Goal: Transaction & Acquisition: Purchase product/service

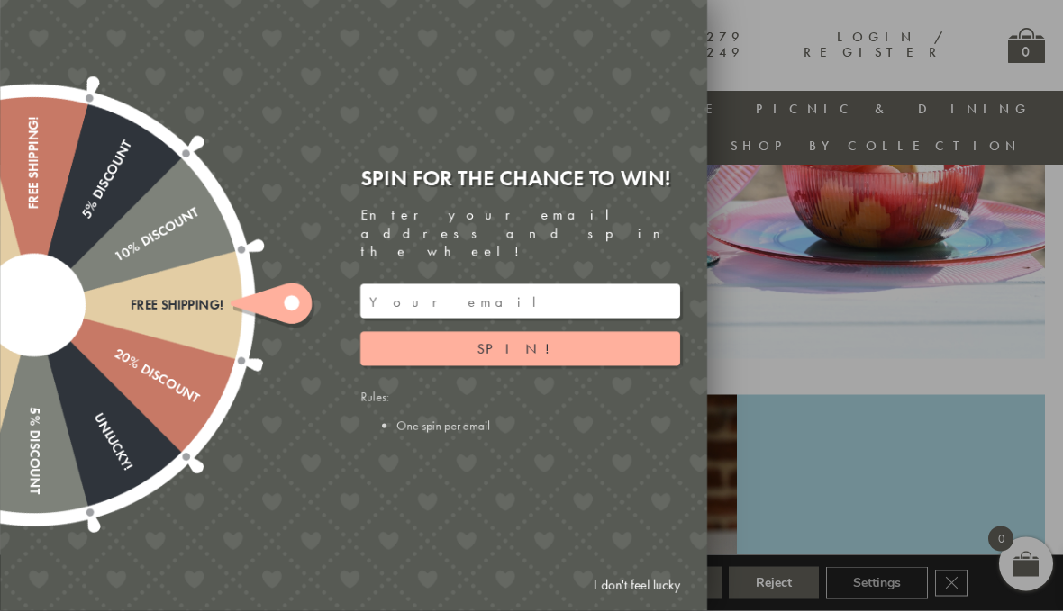
scroll to position [889, 0]
click at [660, 602] on link "I don't feel lucky" at bounding box center [636, 585] width 104 height 33
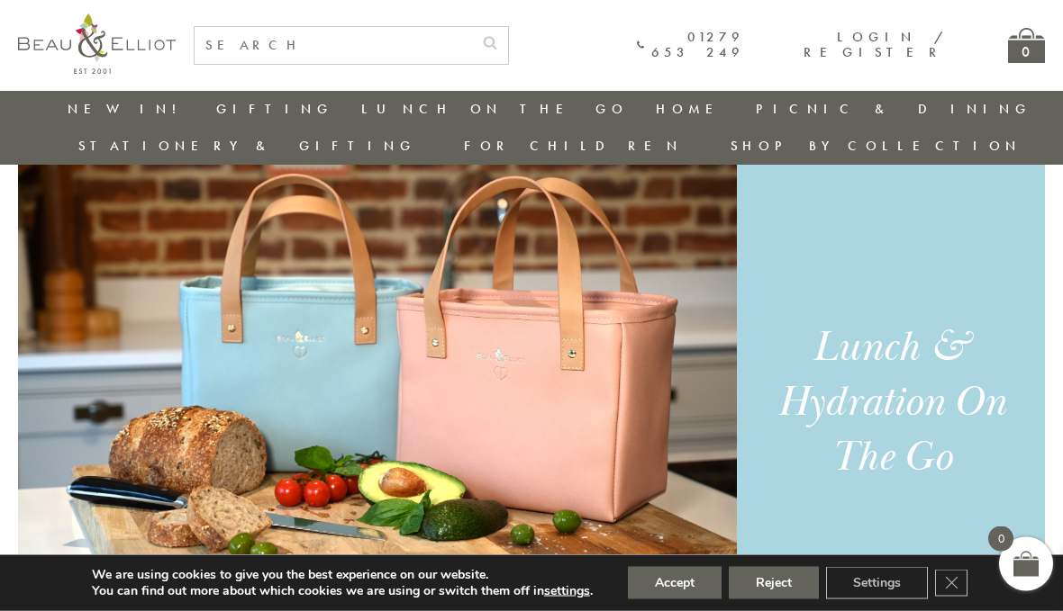
scroll to position [1208, 0]
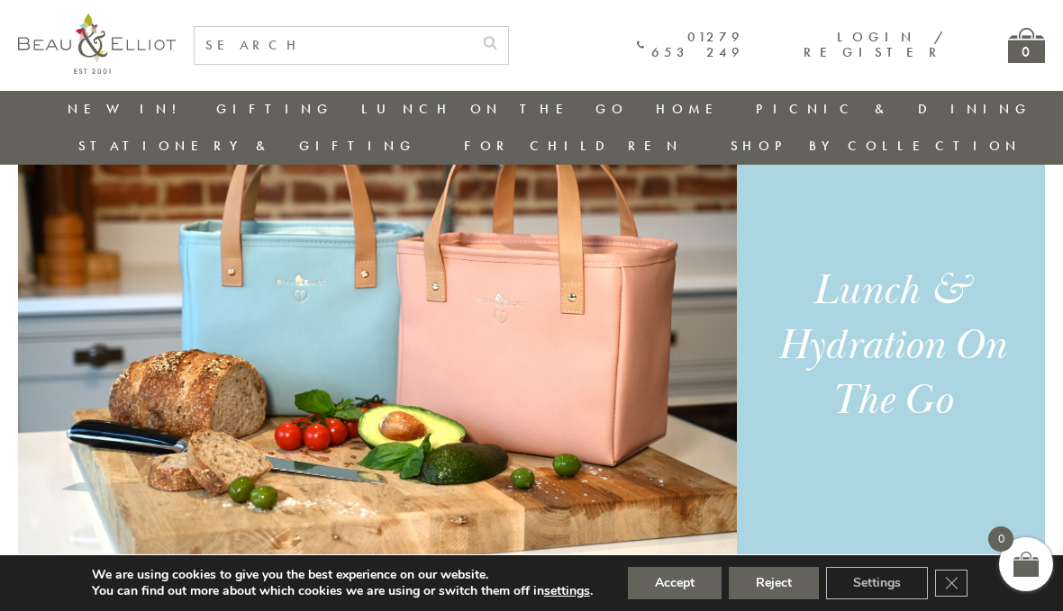
click at [379, 146] on link "Insulated Lunch Bags" at bounding box center [460, 162] width 162 height 32
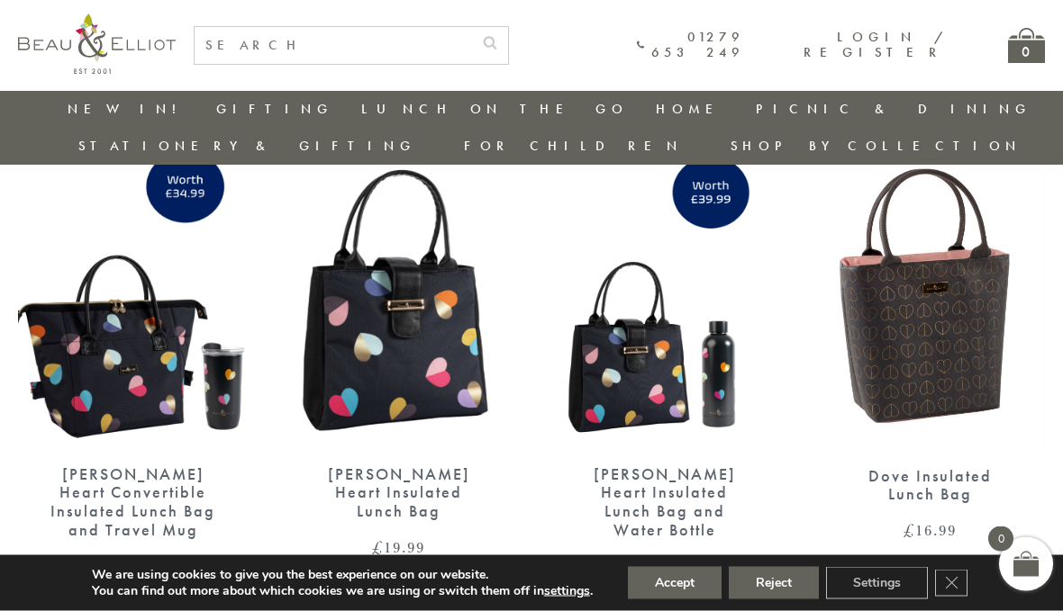
scroll to position [2626, 0]
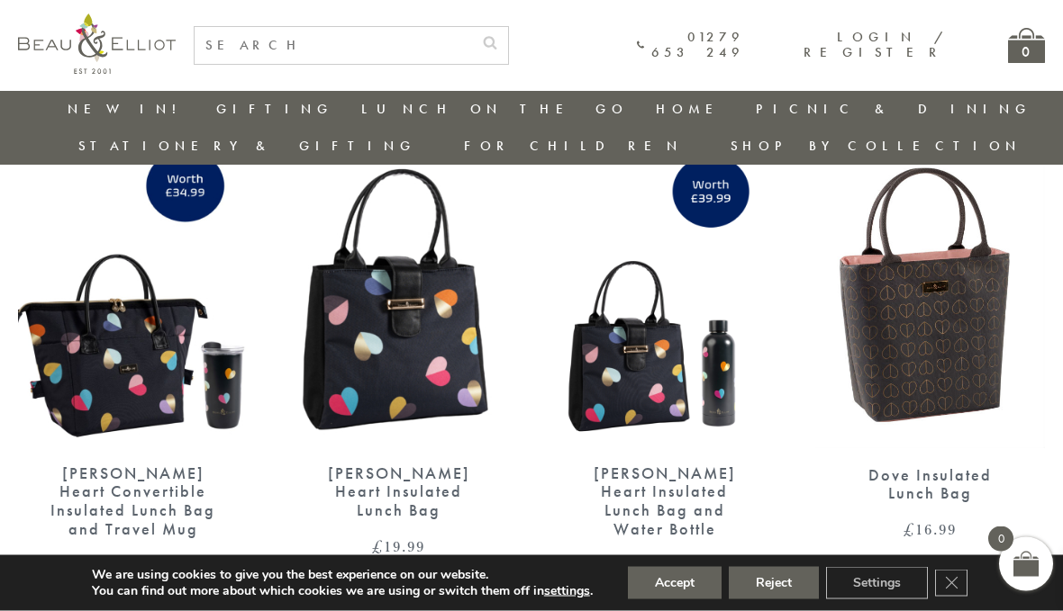
click at [432, 356] on img at bounding box center [399, 298] width 230 height 296
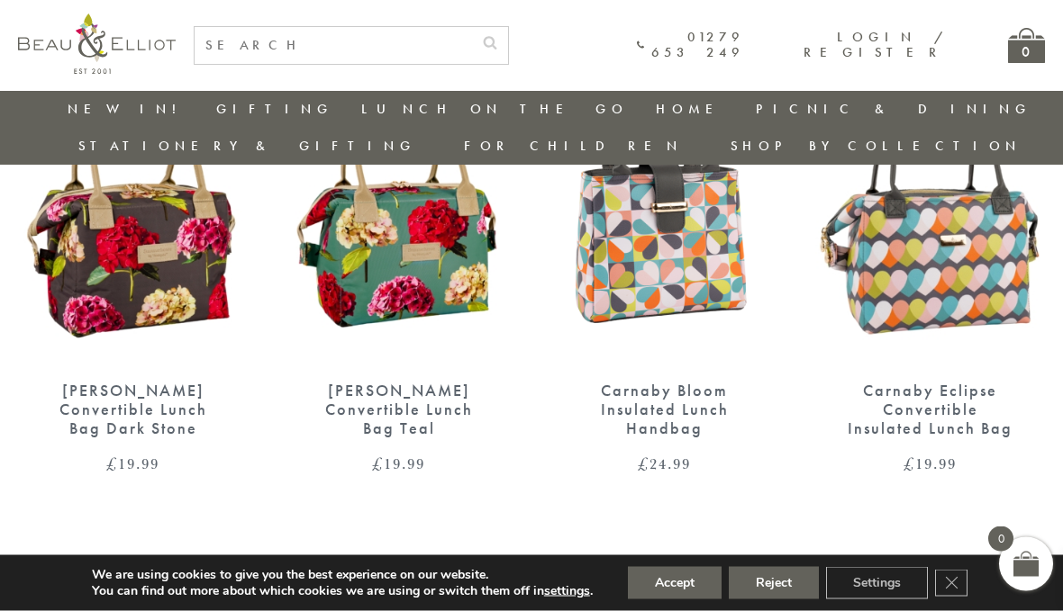
scroll to position [760, 0]
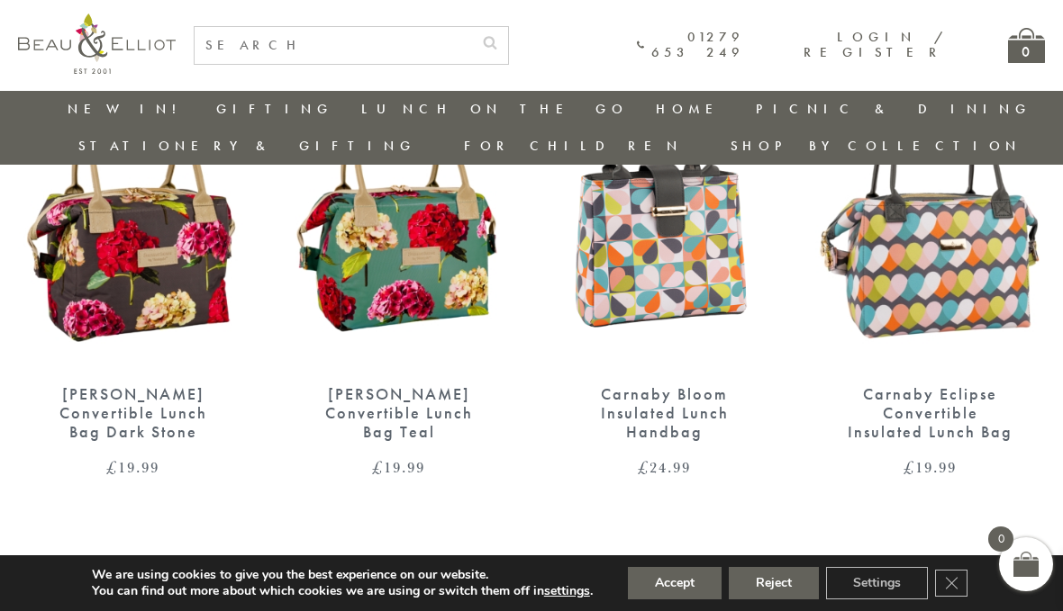
click at [99, 281] on img at bounding box center [133, 219] width 230 height 296
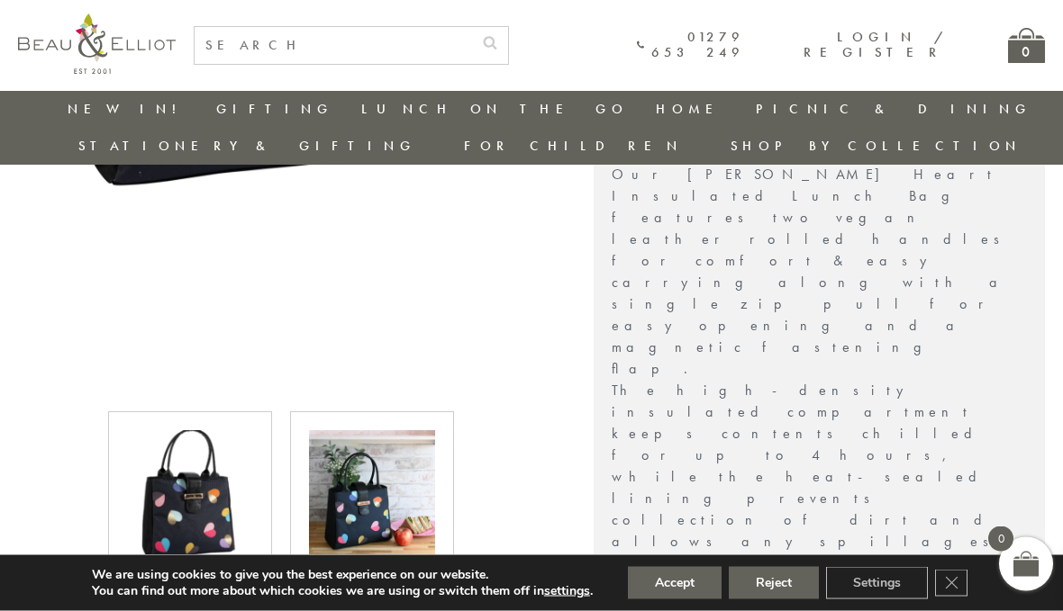
click at [407, 493] on img at bounding box center [372, 494] width 126 height 126
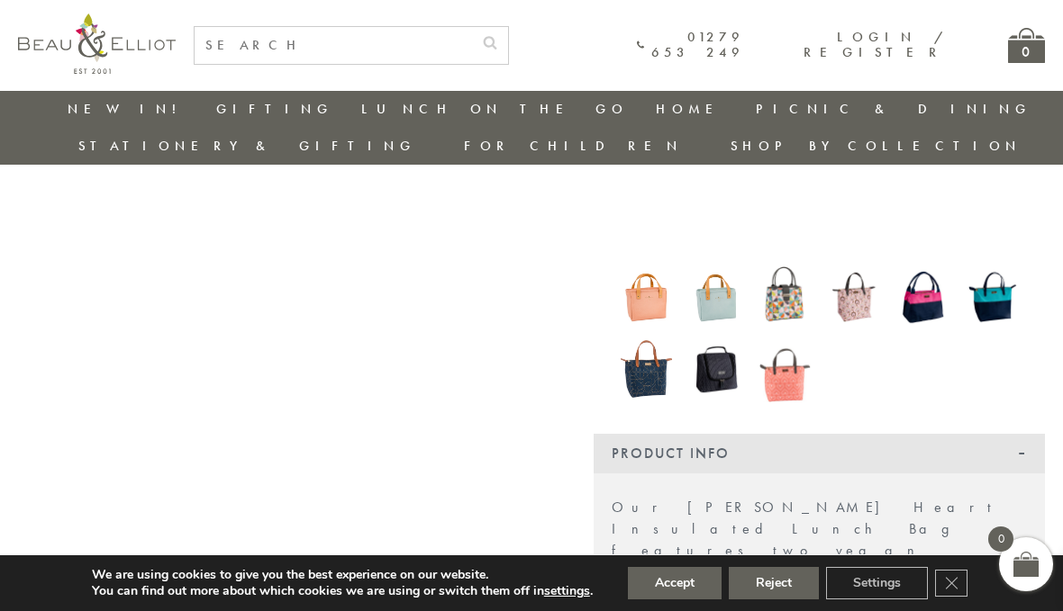
scroll to position [271, 0]
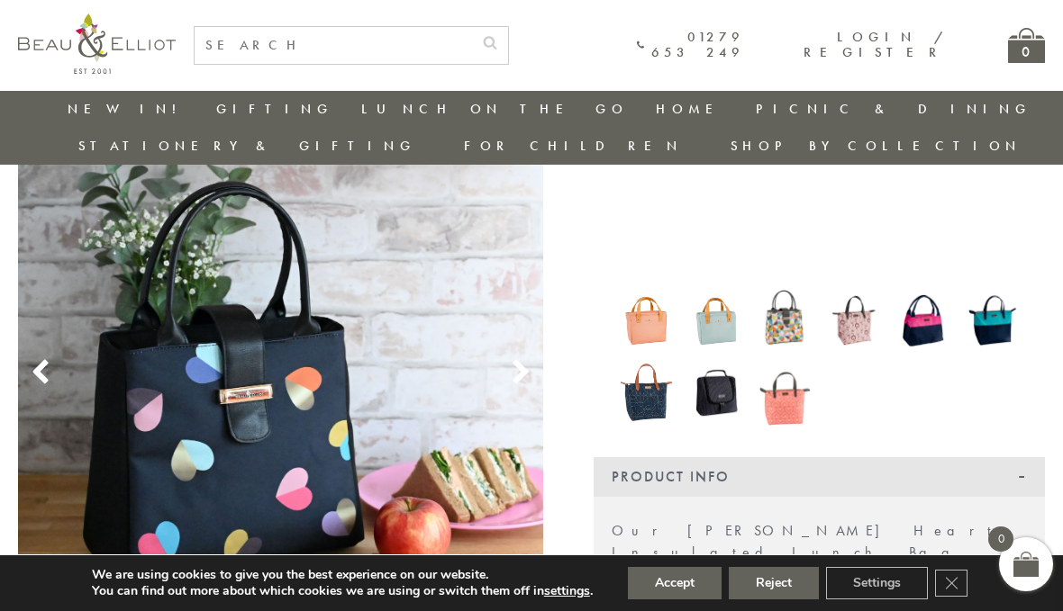
click at [502, 336] on img at bounding box center [281, 352] width 526 height 791
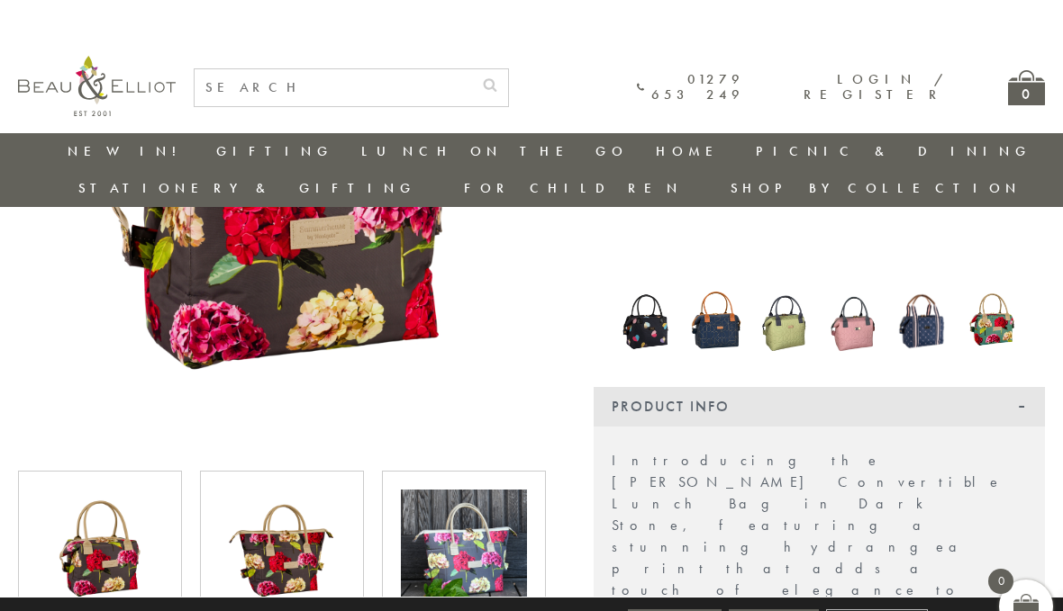
scroll to position [303, 0]
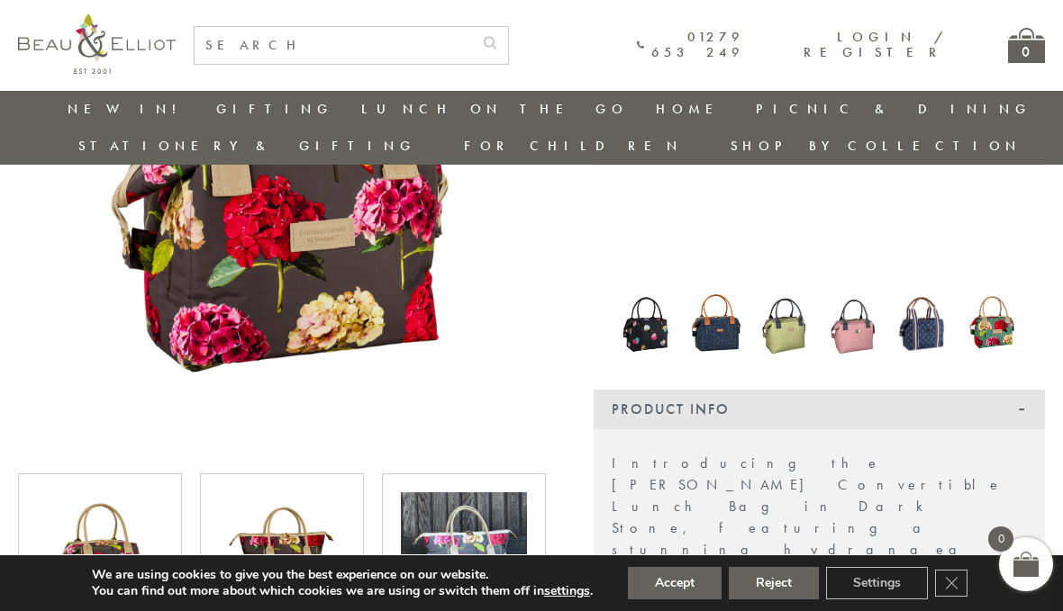
click at [296, 530] on img at bounding box center [282, 556] width 126 height 126
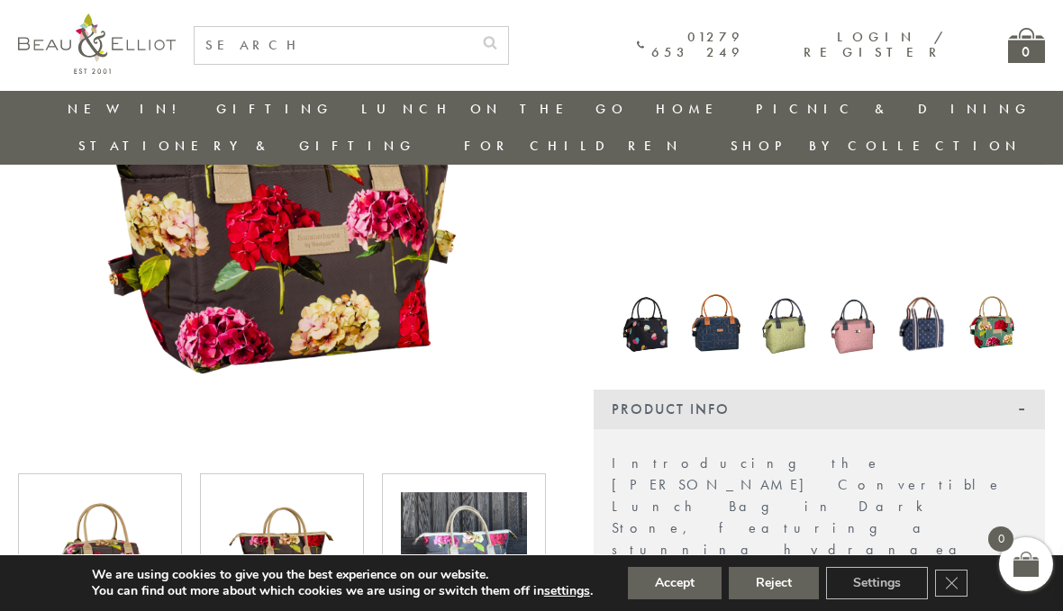
click at [481, 543] on img at bounding box center [464, 556] width 126 height 126
click at [54, 542] on img at bounding box center [100, 556] width 126 height 126
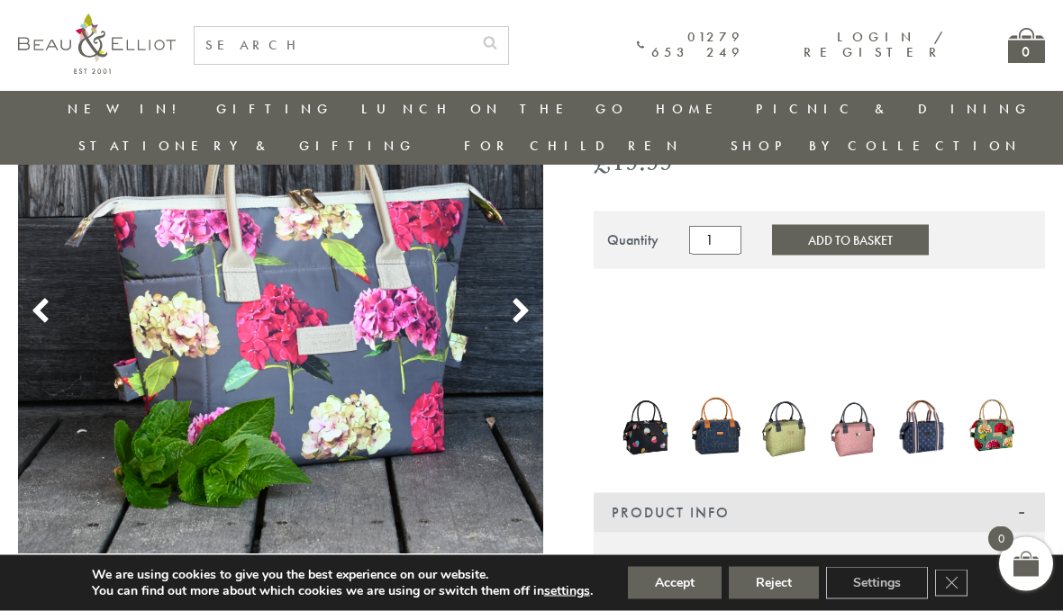
scroll to position [200, 0]
click at [522, 299] on use at bounding box center [520, 311] width 15 height 24
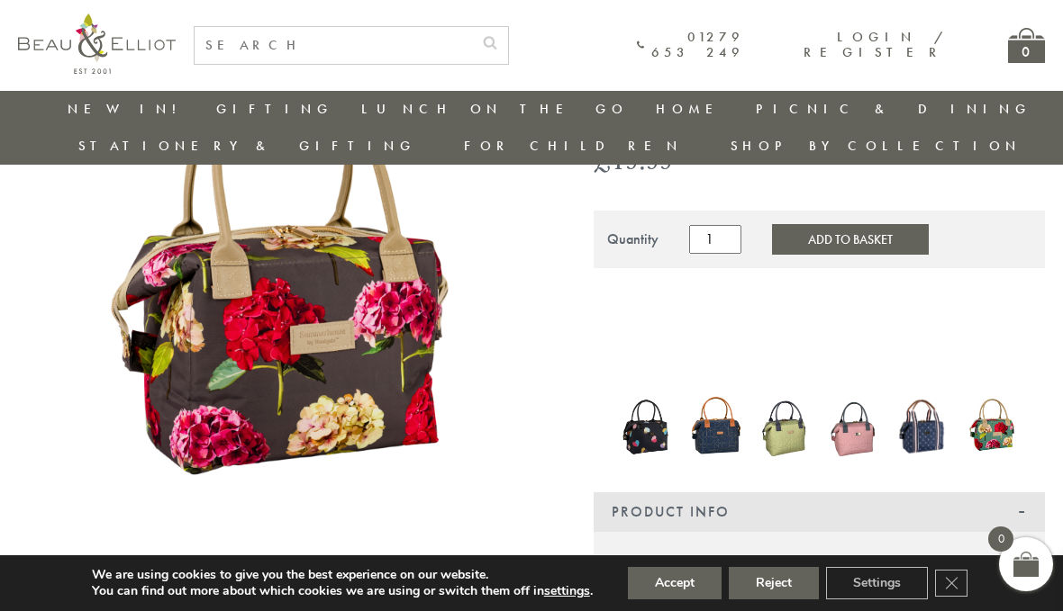
click at [525, 298] on icon at bounding box center [520, 311] width 27 height 27
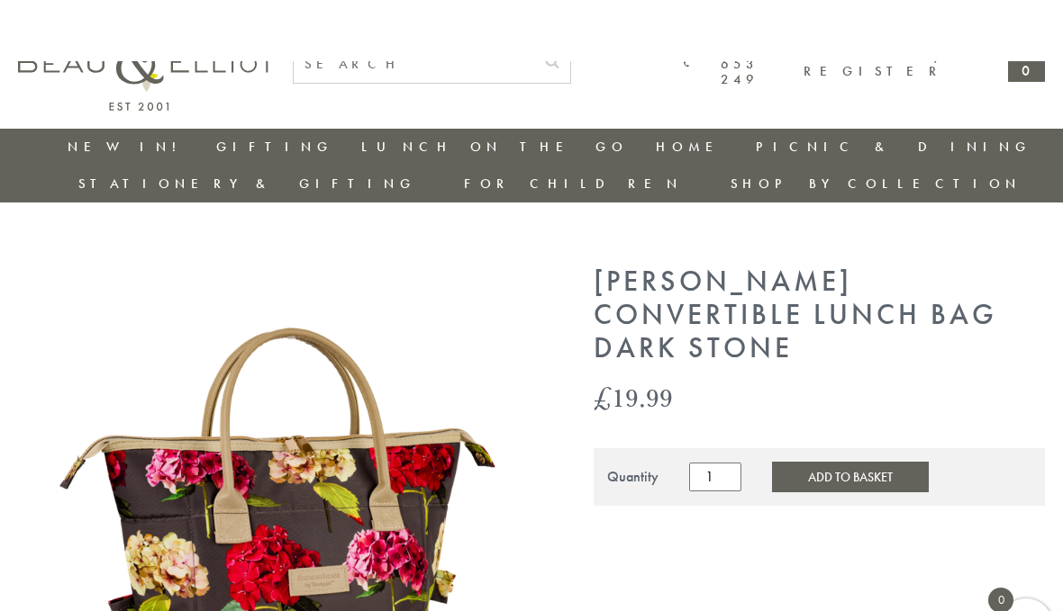
scroll to position [0, 0]
